Goal: Obtain resource: Download file/media

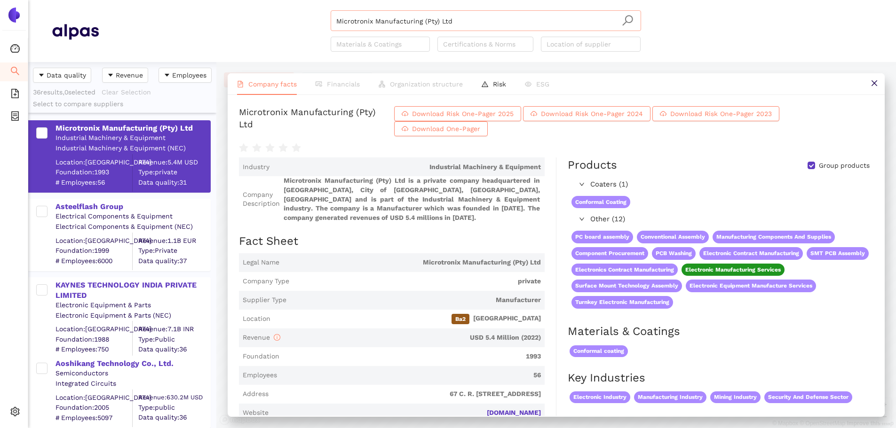
scroll to position [376, 0]
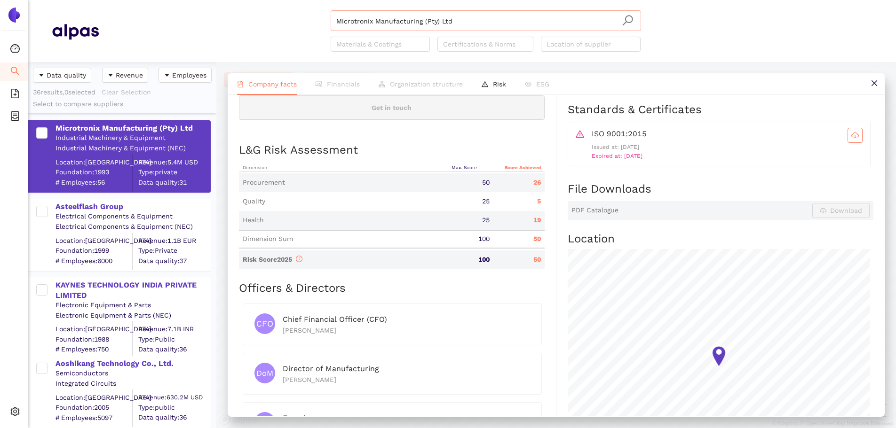
click at [452, 19] on input "Microtronix Manufacturing (Pty) Ltd" at bounding box center [485, 21] width 299 height 21
drag, startPoint x: 395, startPoint y: 17, endPoint x: 255, endPoint y: 15, distance: 139.2
click at [255, 15] on div "Microtronix Manufacturing (Pty) Ltd Materials & Coatings Certifications & Norms…" at bounding box center [486, 30] width 774 height 41
paste input "Hi-Mix Eletrônicos S/A."
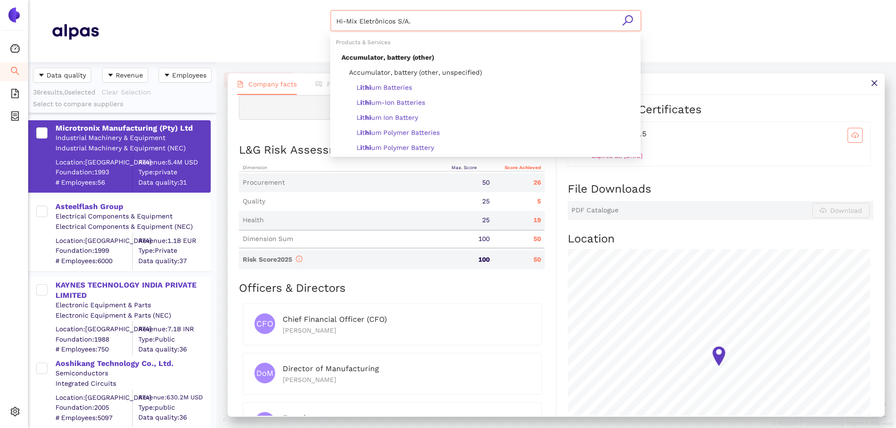
type input "Hi-Mix Eletrônicos S/A."
click at [632, 20] on icon "search" at bounding box center [628, 21] width 12 height 12
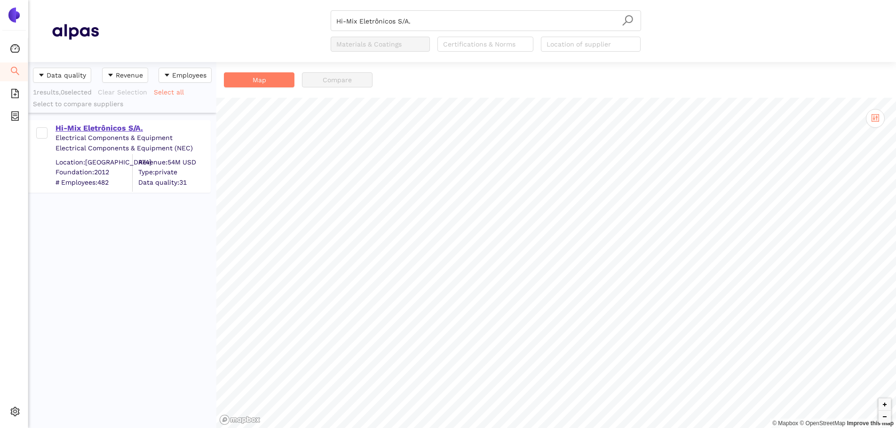
click at [74, 129] on div "Hi-Mix Eletrônicos S/A." at bounding box center [133, 128] width 154 height 10
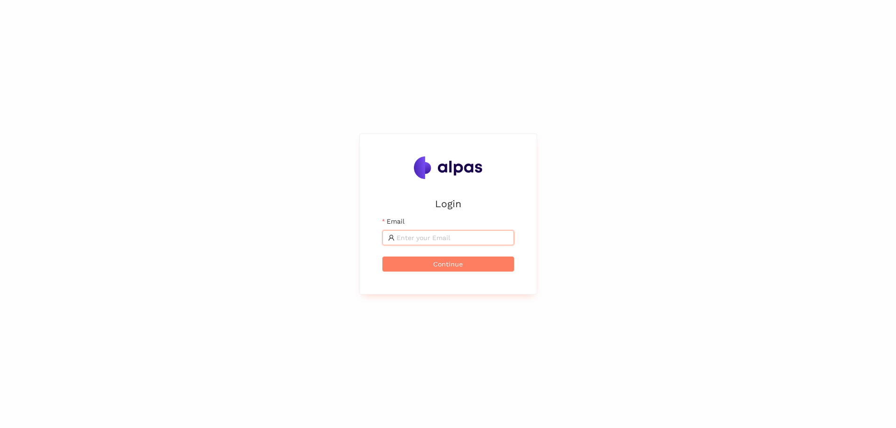
click at [480, 243] on input "Email" at bounding box center [452, 238] width 112 height 10
type input "[EMAIL_ADDRESS][DOMAIN_NAME]"
click at [464, 263] on button "Continue" at bounding box center [448, 264] width 132 height 15
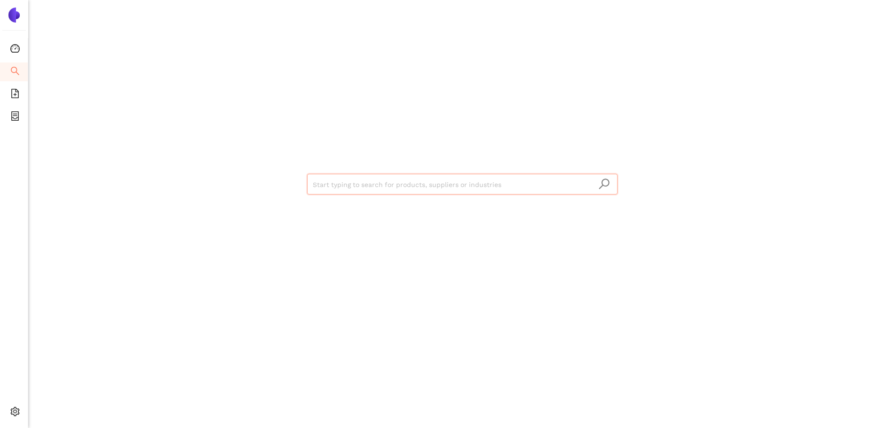
click at [434, 182] on input "search" at bounding box center [462, 184] width 299 height 21
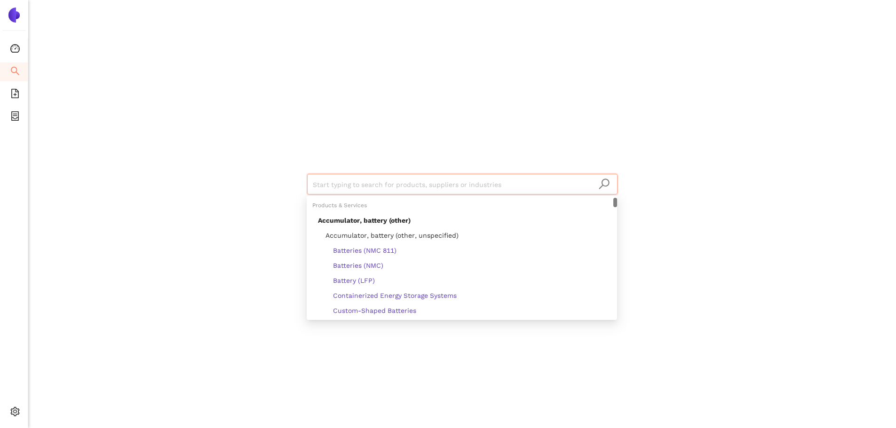
type input "Hi-Mix Eletrônicos S/A."
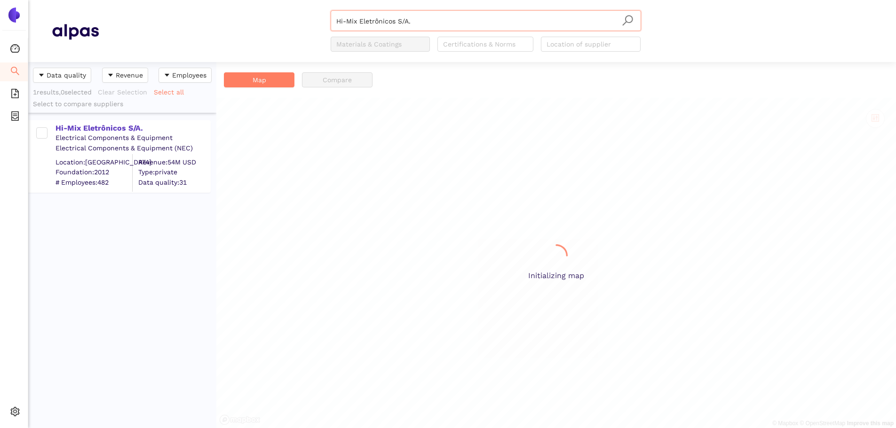
scroll to position [359, 181]
click at [97, 125] on div "Hi-Mix Eletrônicos S/A." at bounding box center [133, 128] width 154 height 10
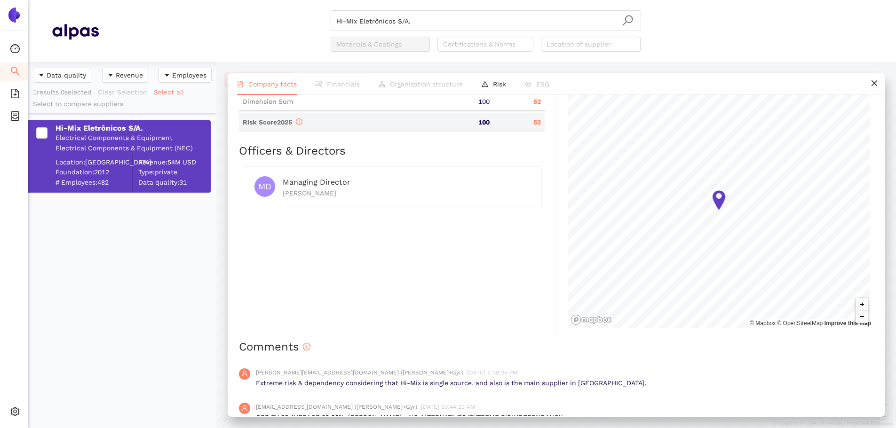
scroll to position [376, 0]
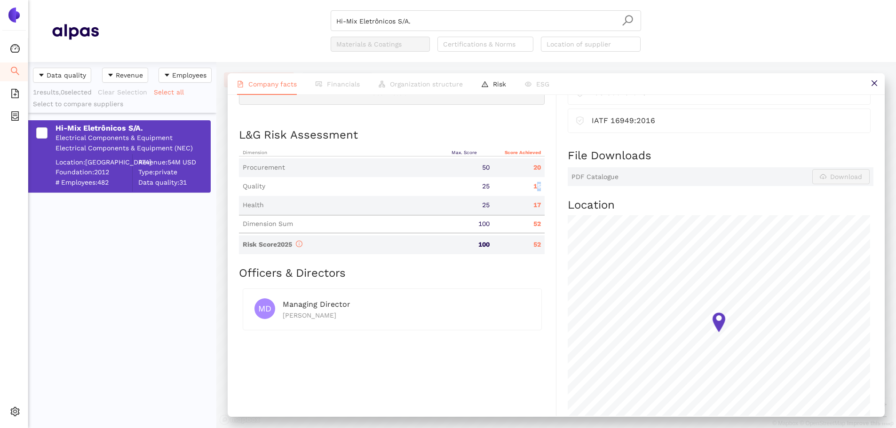
drag, startPoint x: 532, startPoint y: 178, endPoint x: 543, endPoint y: 175, distance: 11.8
click at [543, 175] on div "Industry Electrical Components & Equipment Company Description Hi-Mix Eletrônic…" at bounding box center [397, 114] width 317 height 696
click at [531, 182] on div "15" at bounding box center [518, 186] width 51 height 9
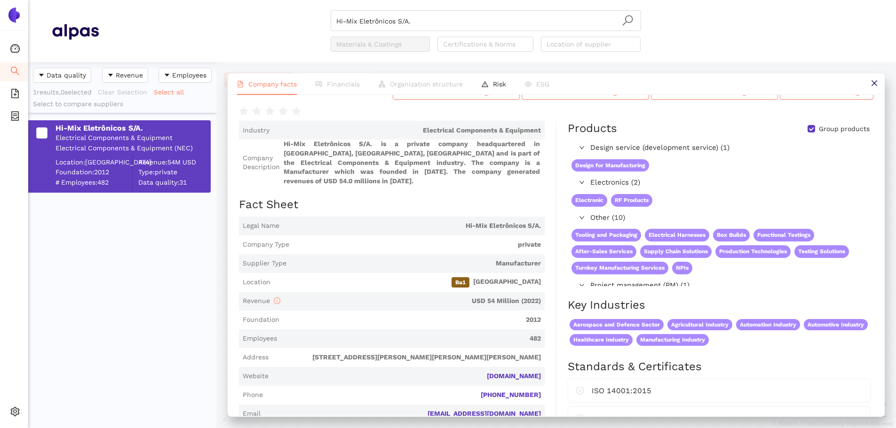
scroll to position [0, 0]
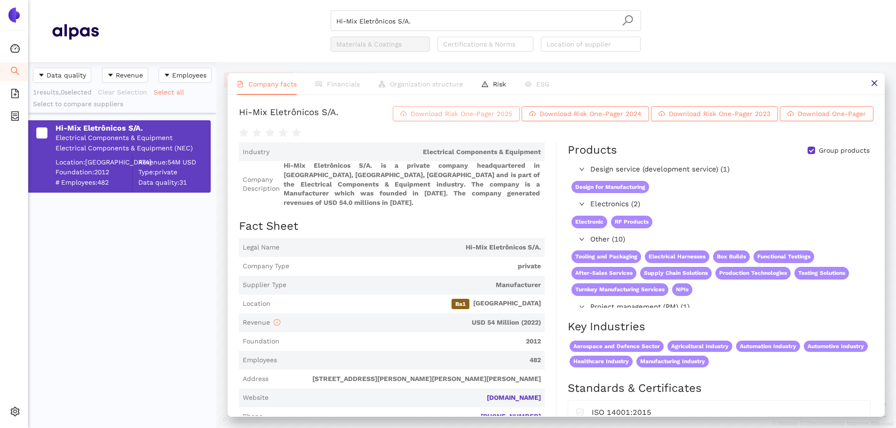
click at [472, 112] on span "Download Risk One-Pager 2025" at bounding box center [462, 114] width 102 height 10
